Goal: Browse casually: Explore the website without a specific task or goal

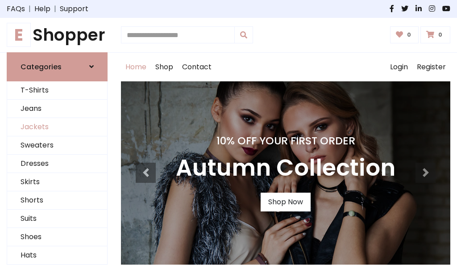
click at [57, 127] on link "Jackets" at bounding box center [57, 127] width 100 height 18
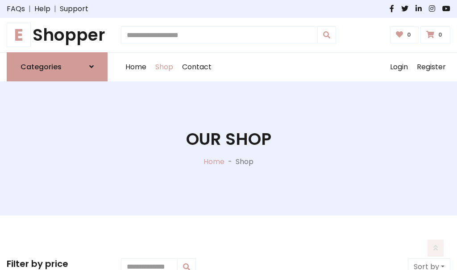
scroll to position [404, 0]
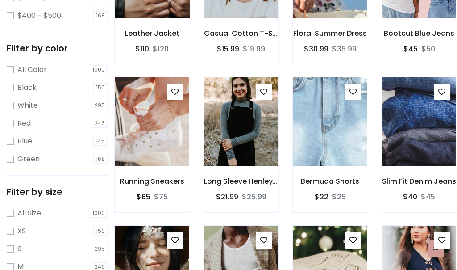
scroll to position [45, 0]
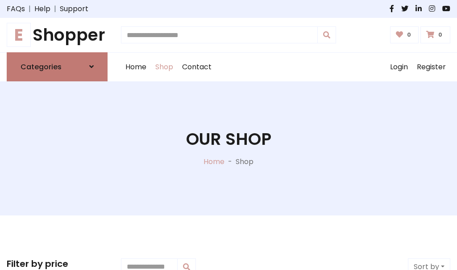
click at [57, 67] on h6 "Categories" at bounding box center [41, 67] width 41 height 8
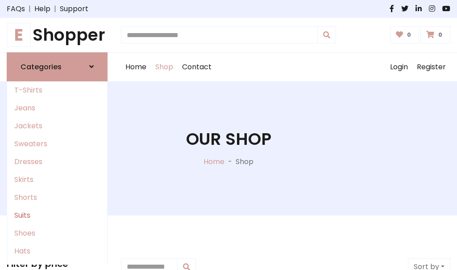
click at [57, 215] on link "Suits" at bounding box center [57, 215] width 100 height 18
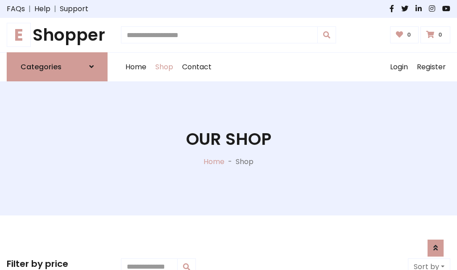
scroll to position [645, 0]
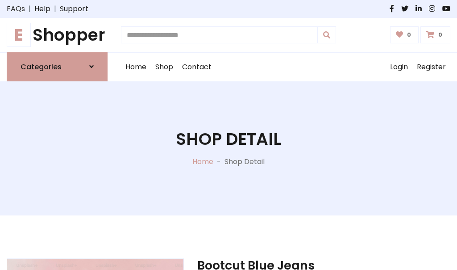
scroll to position [835, 0]
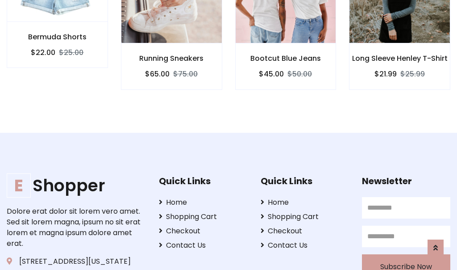
scroll to position [834, 0]
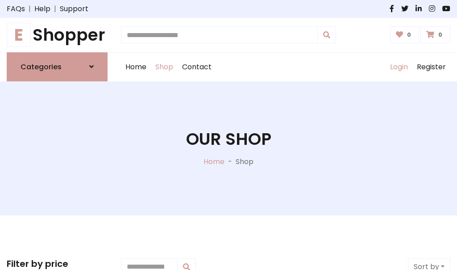
click at [399, 67] on link "Login" at bounding box center [399, 67] width 27 height 29
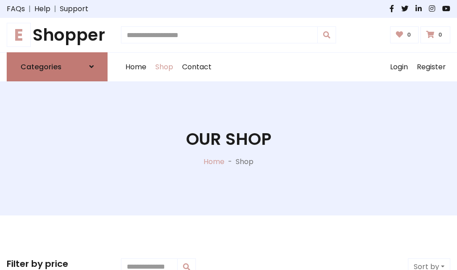
click at [92, 67] on icon at bounding box center [91, 66] width 4 height 7
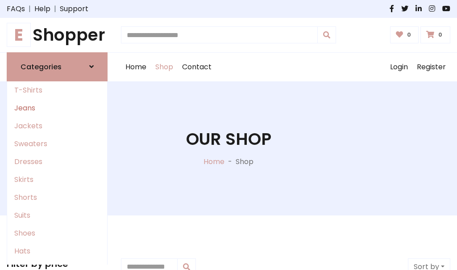
click at [57, 108] on link "Jeans" at bounding box center [57, 108] width 100 height 18
